Goal: Navigation & Orientation: Find specific page/section

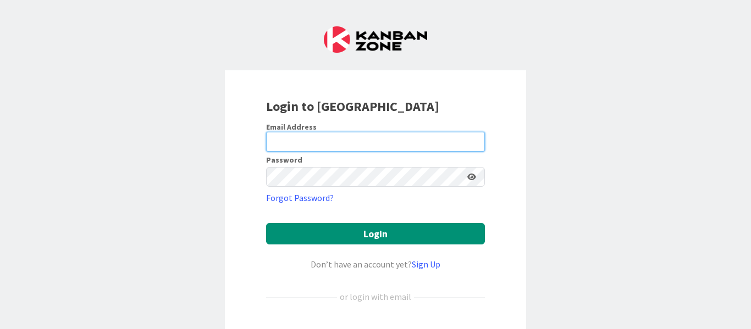
type input "[PERSON_NAME][EMAIL_ADDRESS][PERSON_NAME][DOMAIN_NAME]"
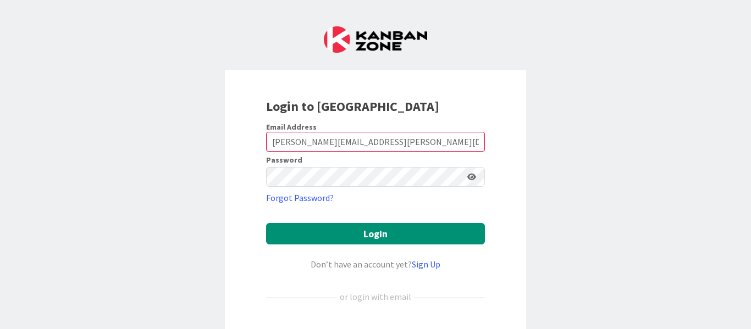
click at [467, 178] on icon at bounding box center [471, 177] width 9 height 8
click at [467, 178] on icon at bounding box center [471, 177] width 10 height 8
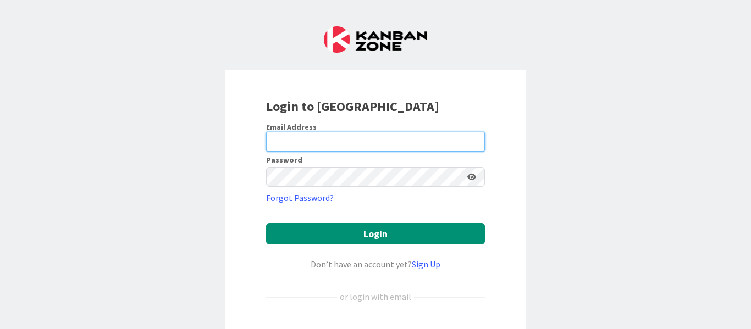
type input "[PERSON_NAME][EMAIL_ADDRESS][PERSON_NAME][DOMAIN_NAME]"
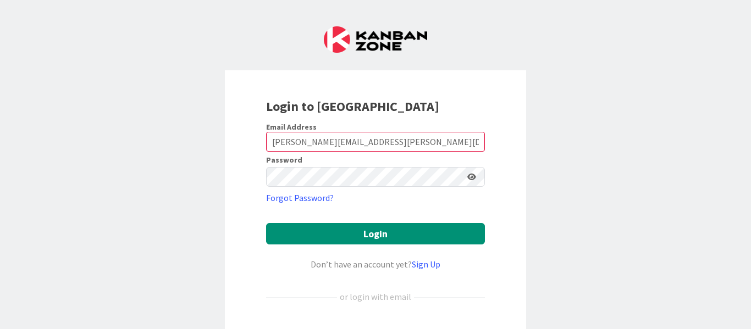
click at [468, 178] on icon at bounding box center [471, 177] width 9 height 8
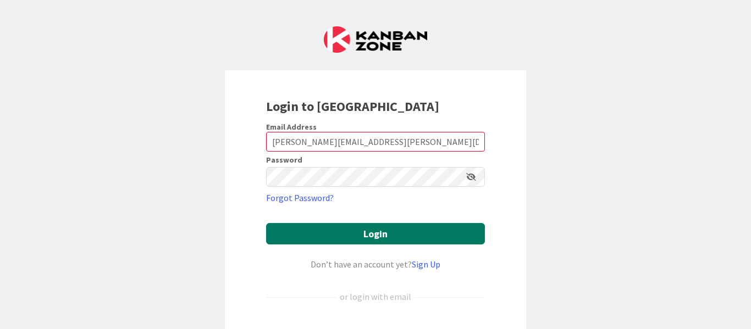
click at [407, 239] on button "Login" at bounding box center [375, 233] width 219 height 21
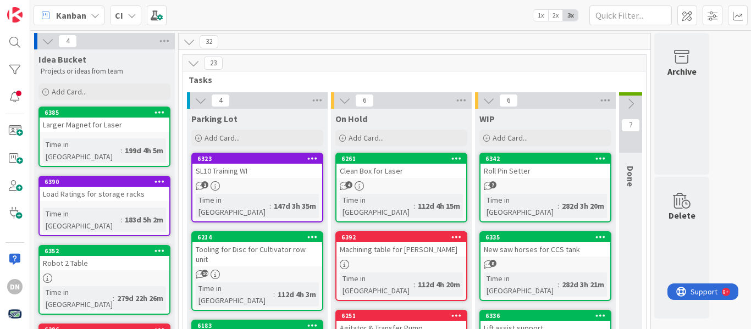
click at [117, 189] on div "Load Ratings for storage racks" at bounding box center [105, 194] width 130 height 14
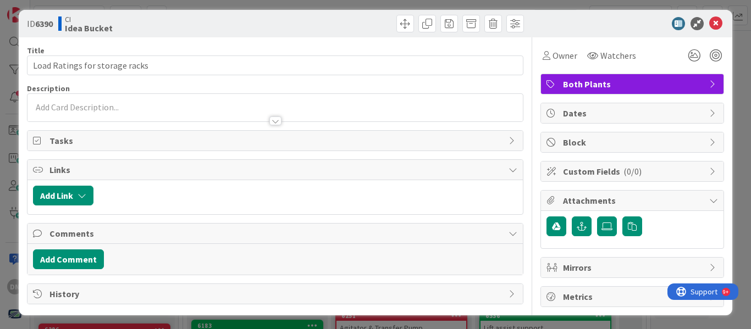
scroll to position [7, 0]
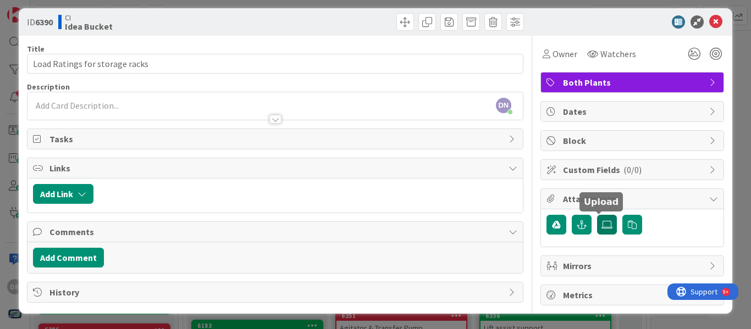
click at [597, 231] on label at bounding box center [607, 225] width 20 height 20
click at [597, 215] on input "file" at bounding box center [597, 215] width 0 height 0
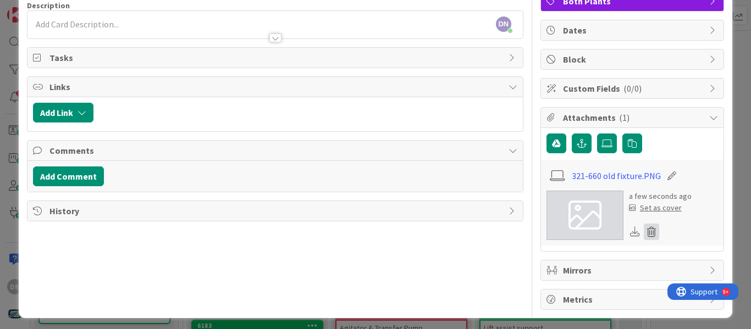
scroll to position [93, 0]
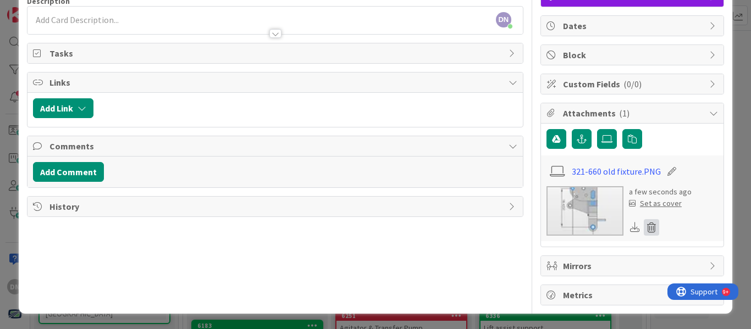
click at [645, 226] on icon at bounding box center [651, 227] width 15 height 16
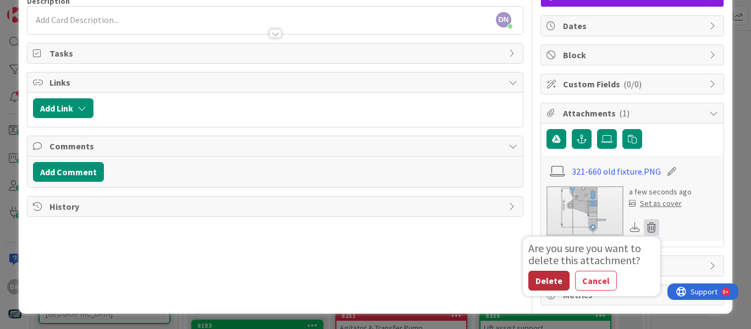
click at [528, 279] on button "Delete" at bounding box center [548, 281] width 41 height 20
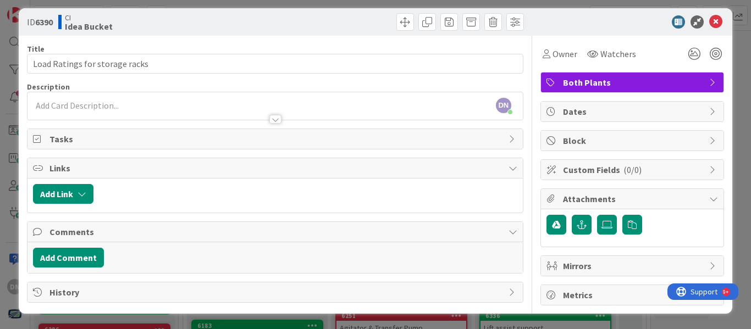
scroll to position [7, 0]
click at [530, 95] on div "Title 30 / 128 Load Ratings for storage racks Description DN [PERSON_NAME] just…" at bounding box center [375, 171] width 697 height 270
click at [599, 106] on span "Dates" at bounding box center [633, 111] width 141 height 13
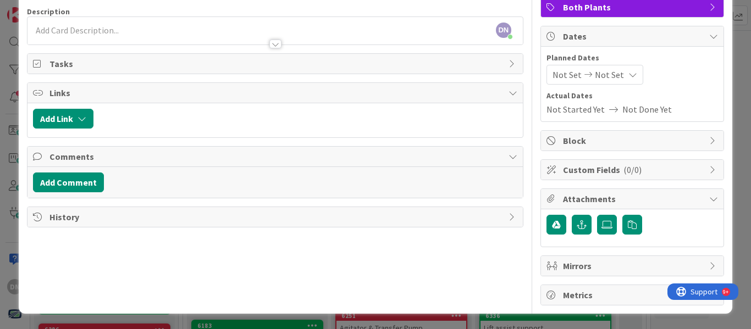
click at [612, 80] on div "Not Set Not Set" at bounding box center [594, 75] width 97 height 20
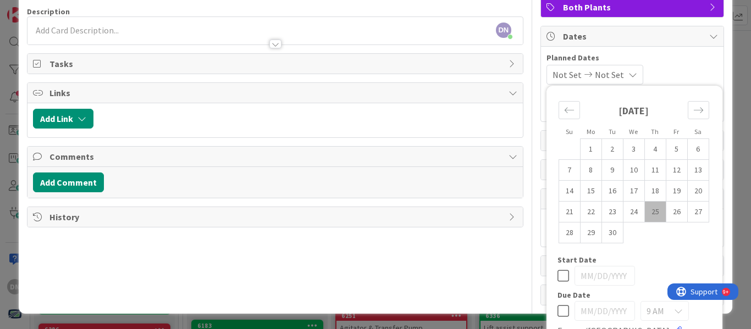
scroll to position [93, 0]
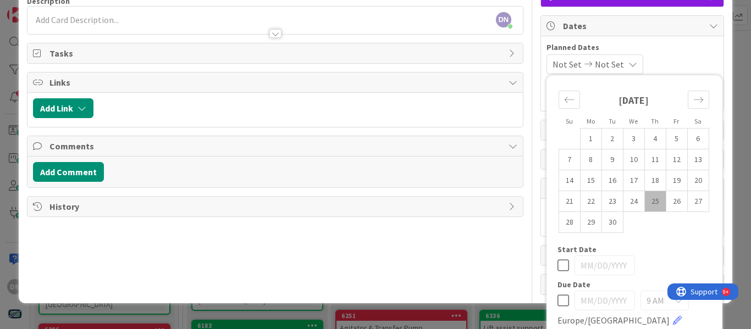
click at [612, 80] on div "Su Mo Tu We Th Fr Sa [DATE] 1 2 3 4 5 6 7 8 9 10 11 12 13 14 15 16 17 18 19 20 …" at bounding box center [634, 225] width 176 height 300
click at [628, 68] on icon at bounding box center [632, 64] width 9 height 9
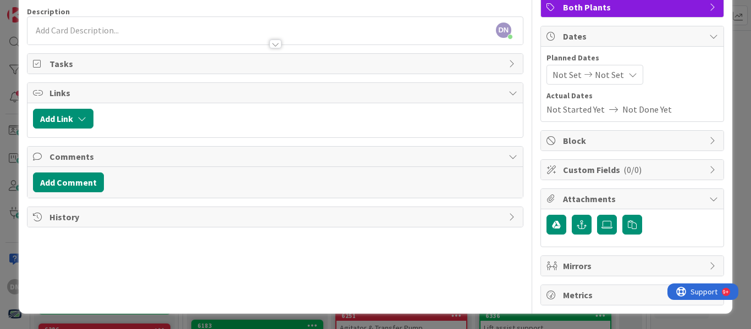
click at [495, 221] on div "History" at bounding box center [274, 217] width 495 height 20
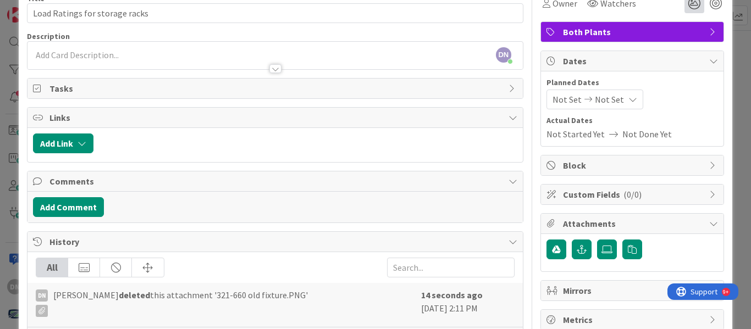
scroll to position [0, 0]
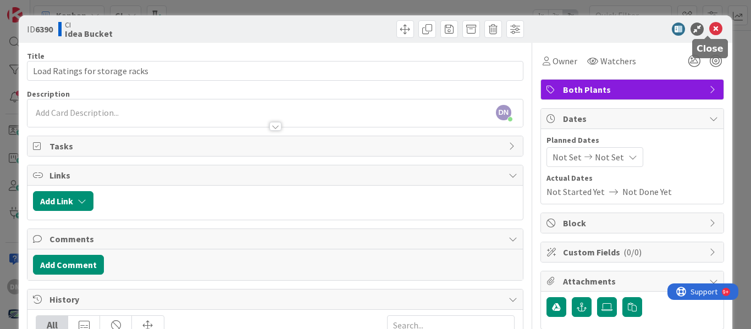
click at [710, 27] on icon at bounding box center [715, 29] width 13 height 13
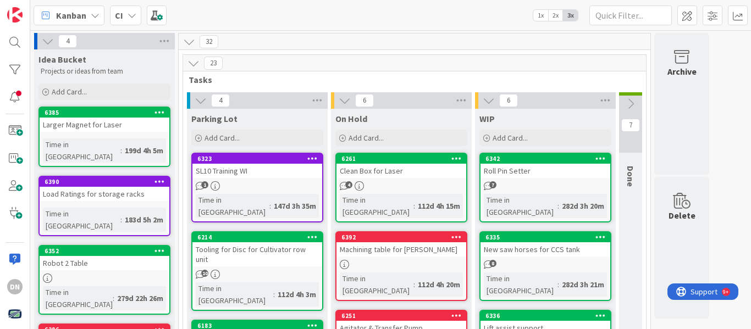
click at [417, 176] on div "Clean Box for Laser" at bounding box center [401, 171] width 130 height 14
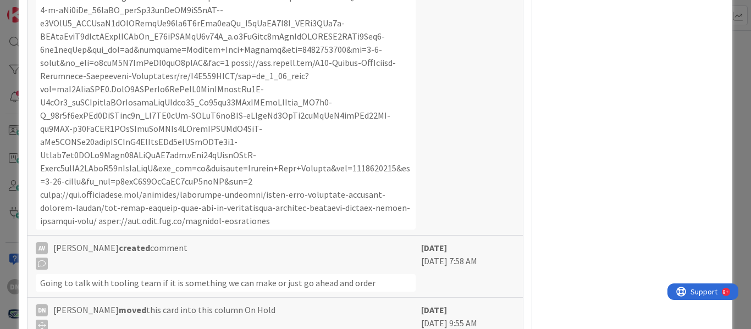
scroll to position [655, 0]
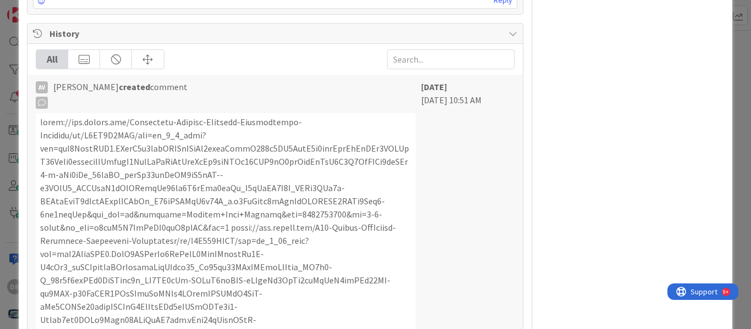
click at [508, 38] on icon at bounding box center [512, 33] width 9 height 9
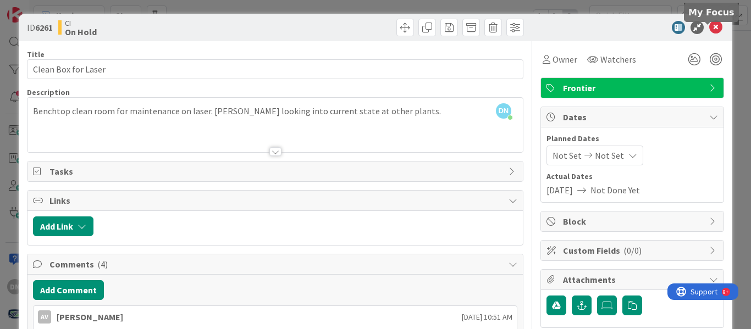
scroll to position [0, 0]
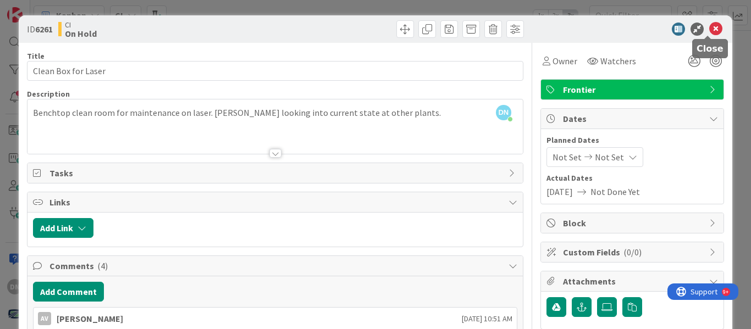
click at [709, 26] on icon at bounding box center [715, 29] width 13 height 13
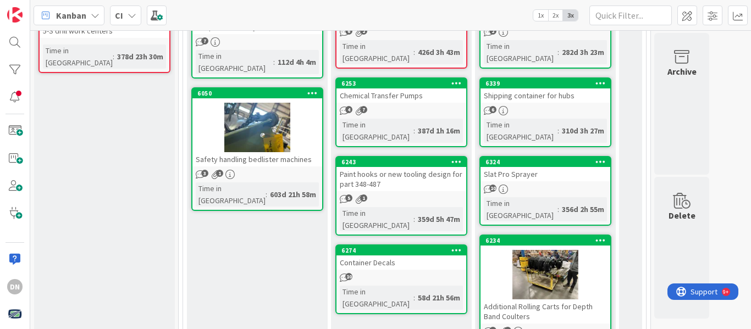
scroll to position [330, 0]
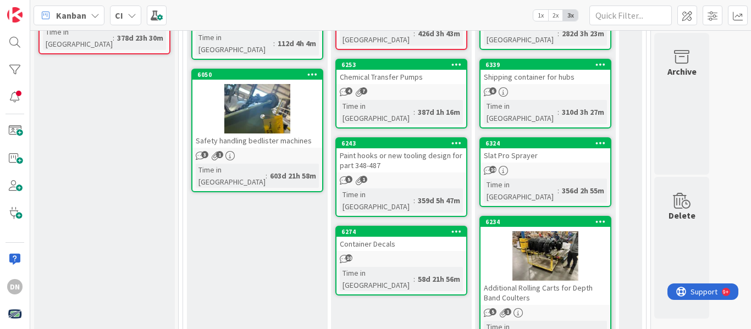
click at [302, 134] on div "Safety handling bedlister machines" at bounding box center [257, 141] width 130 height 14
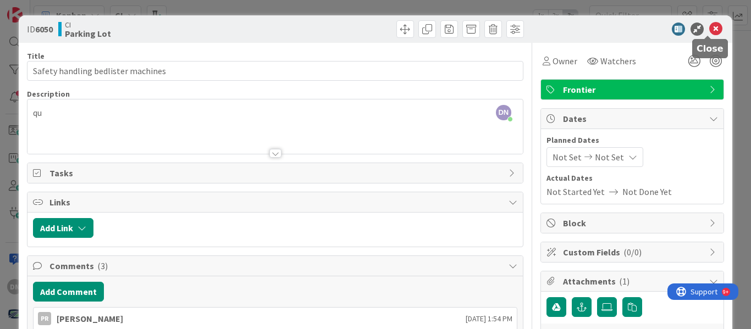
click at [709, 25] on icon at bounding box center [715, 29] width 13 height 13
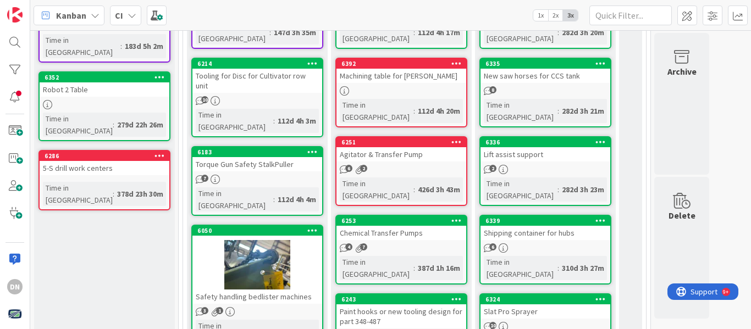
scroll to position [339, 0]
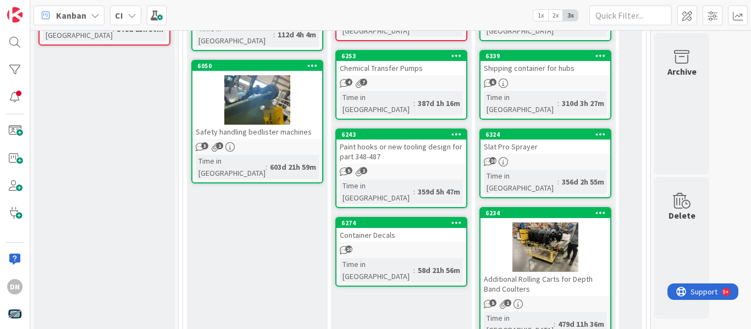
click at [565, 272] on div "Additional Rolling Carts for Depth Band Coulters" at bounding box center [545, 284] width 130 height 24
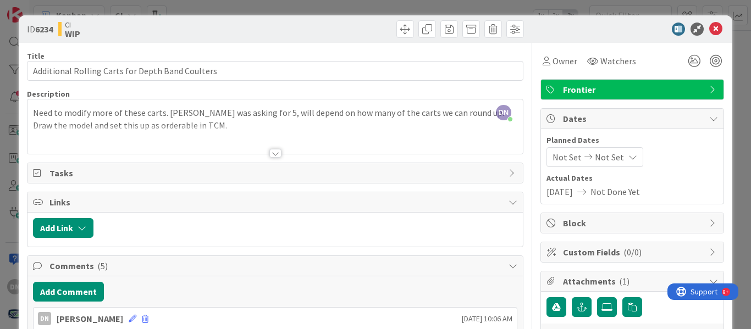
click at [717, 31] on div "ID 6234 CI WIP" at bounding box center [375, 28] width 713 height 27
click at [714, 30] on icon at bounding box center [715, 29] width 13 height 13
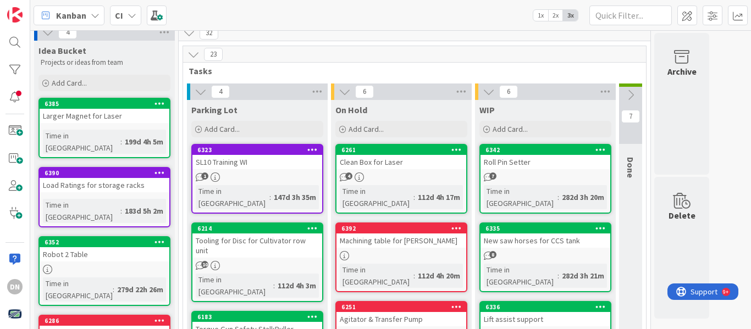
click at [633, 92] on icon at bounding box center [630, 95] width 12 height 12
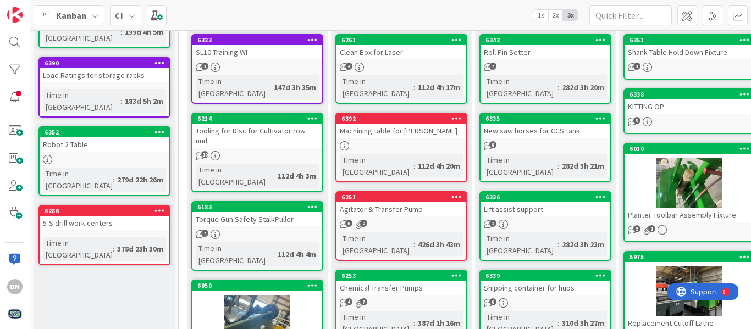
click at [718, 233] on div "9 1" at bounding box center [689, 229] width 130 height 9
